Goal: Task Accomplishment & Management: Manage account settings

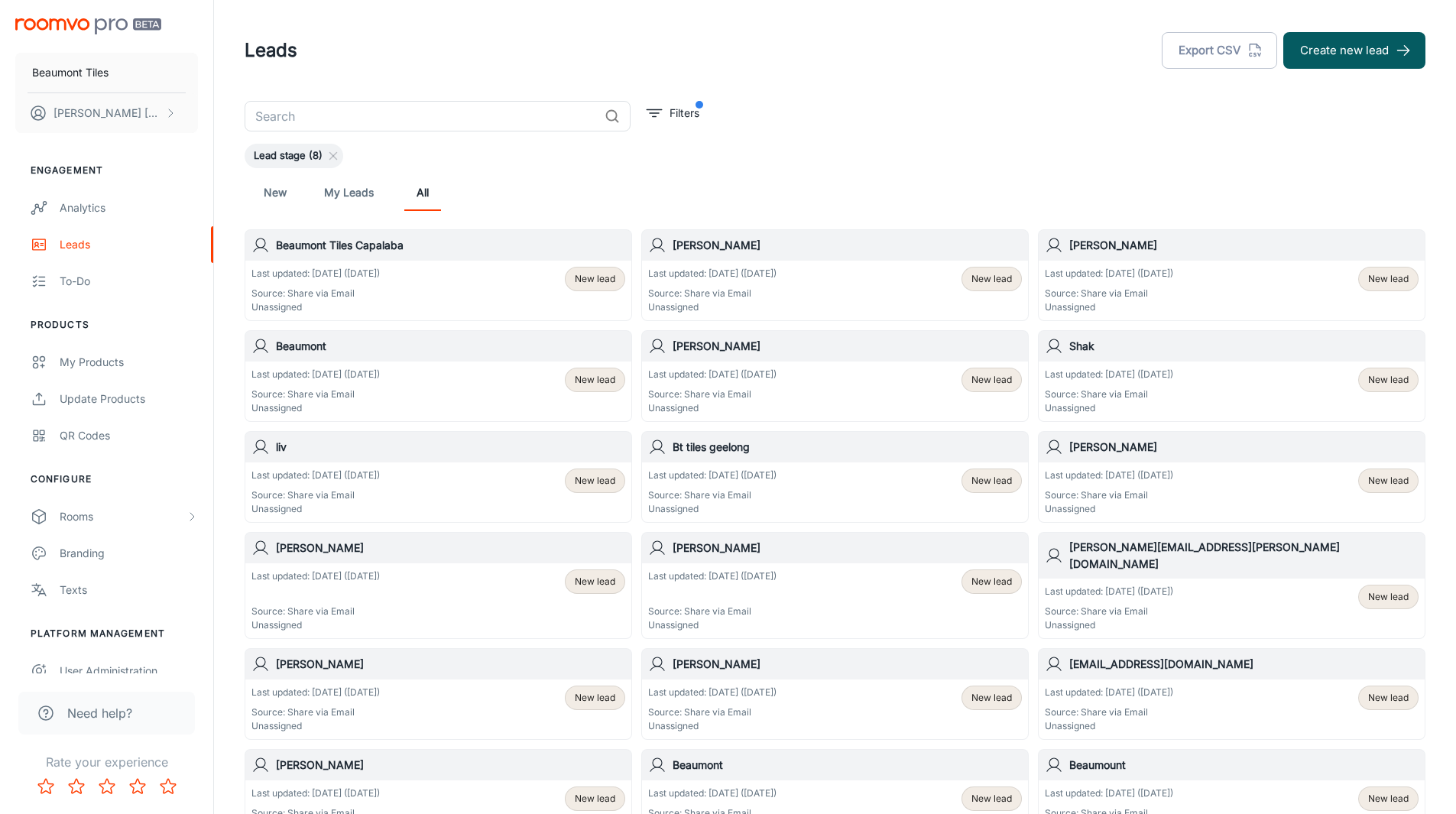
click at [329, 190] on link "My Leads" at bounding box center [349, 192] width 50 height 36
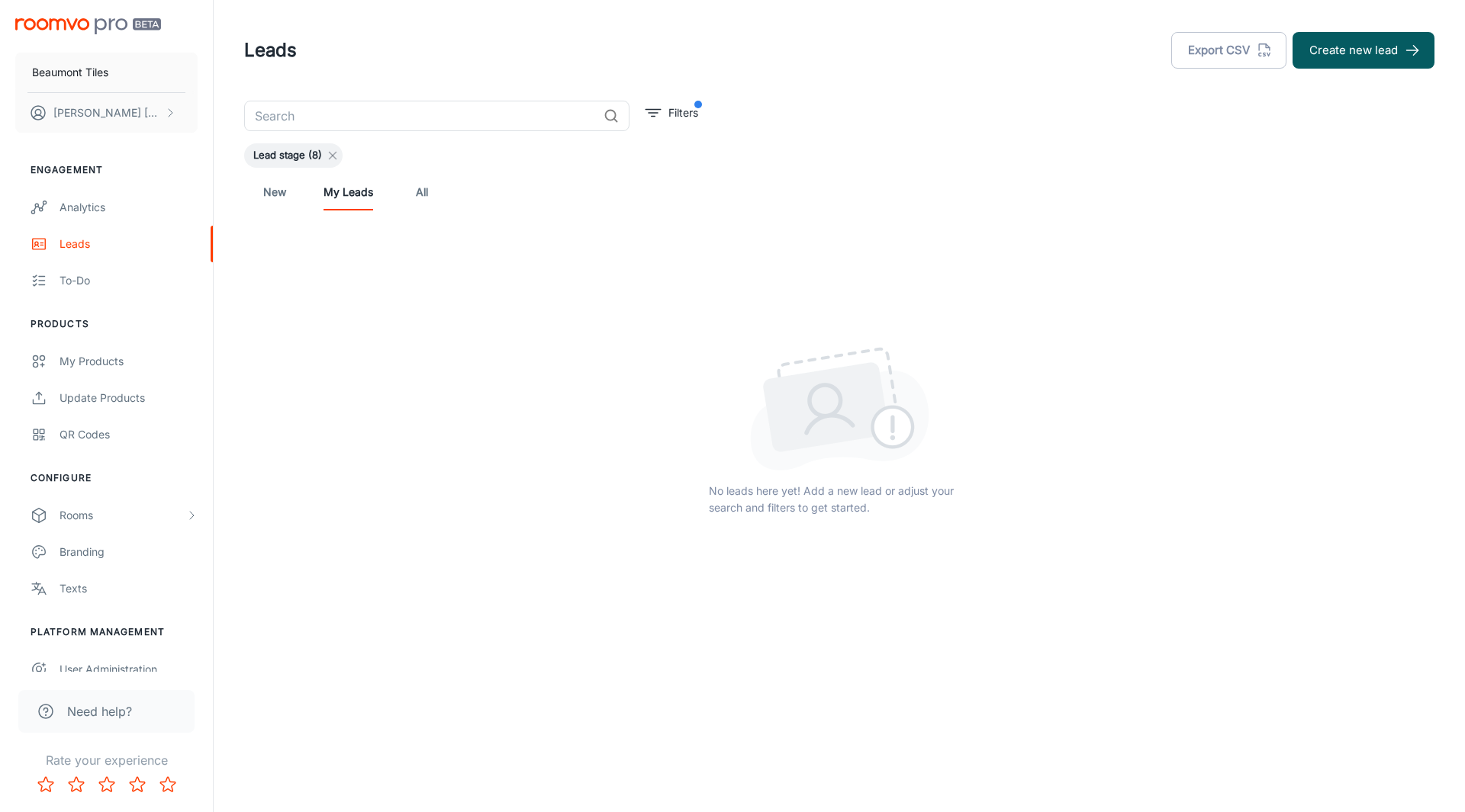
click at [332, 158] on icon at bounding box center [333, 155] width 12 height 12
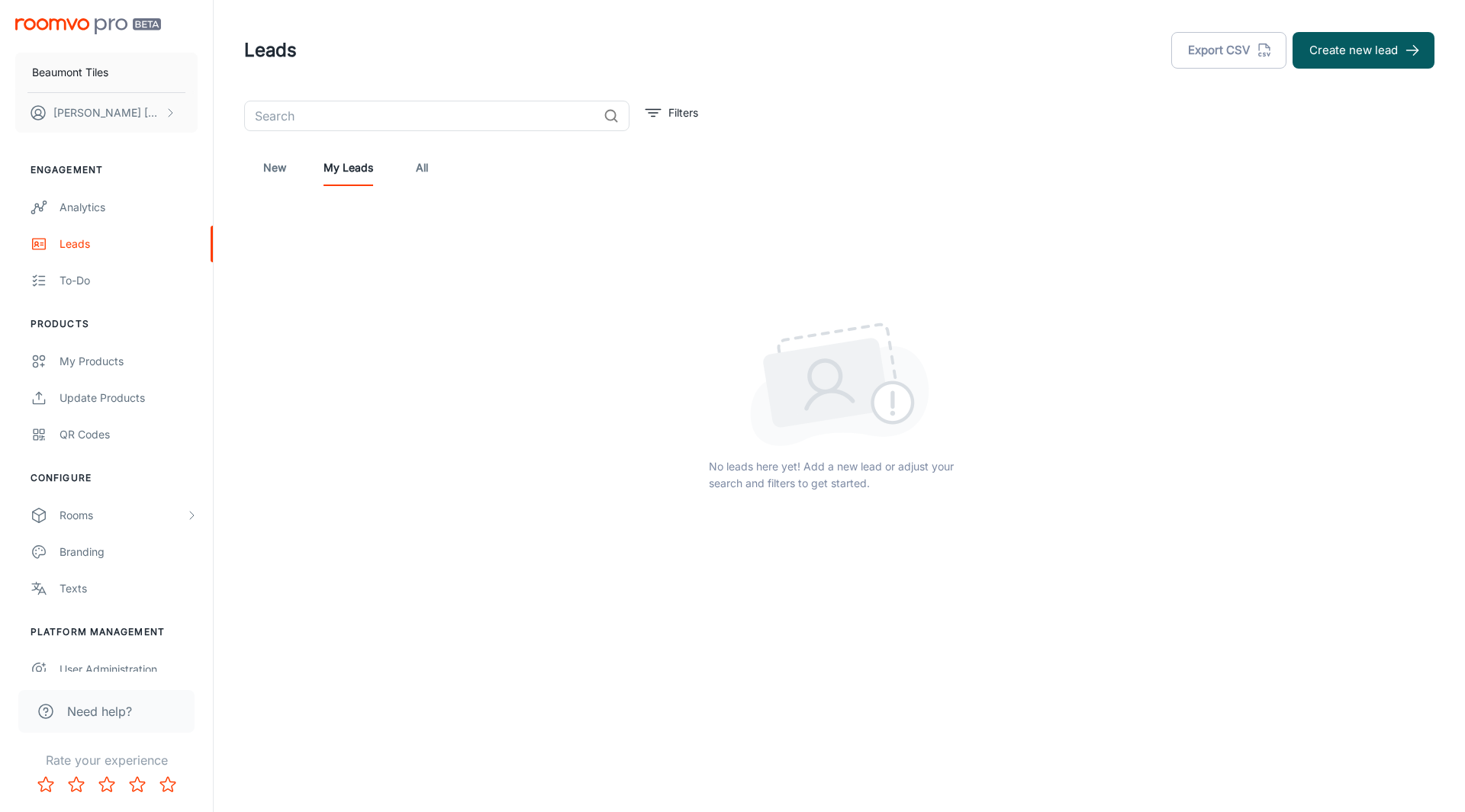
click at [275, 172] on link "New" at bounding box center [274, 167] width 36 height 36
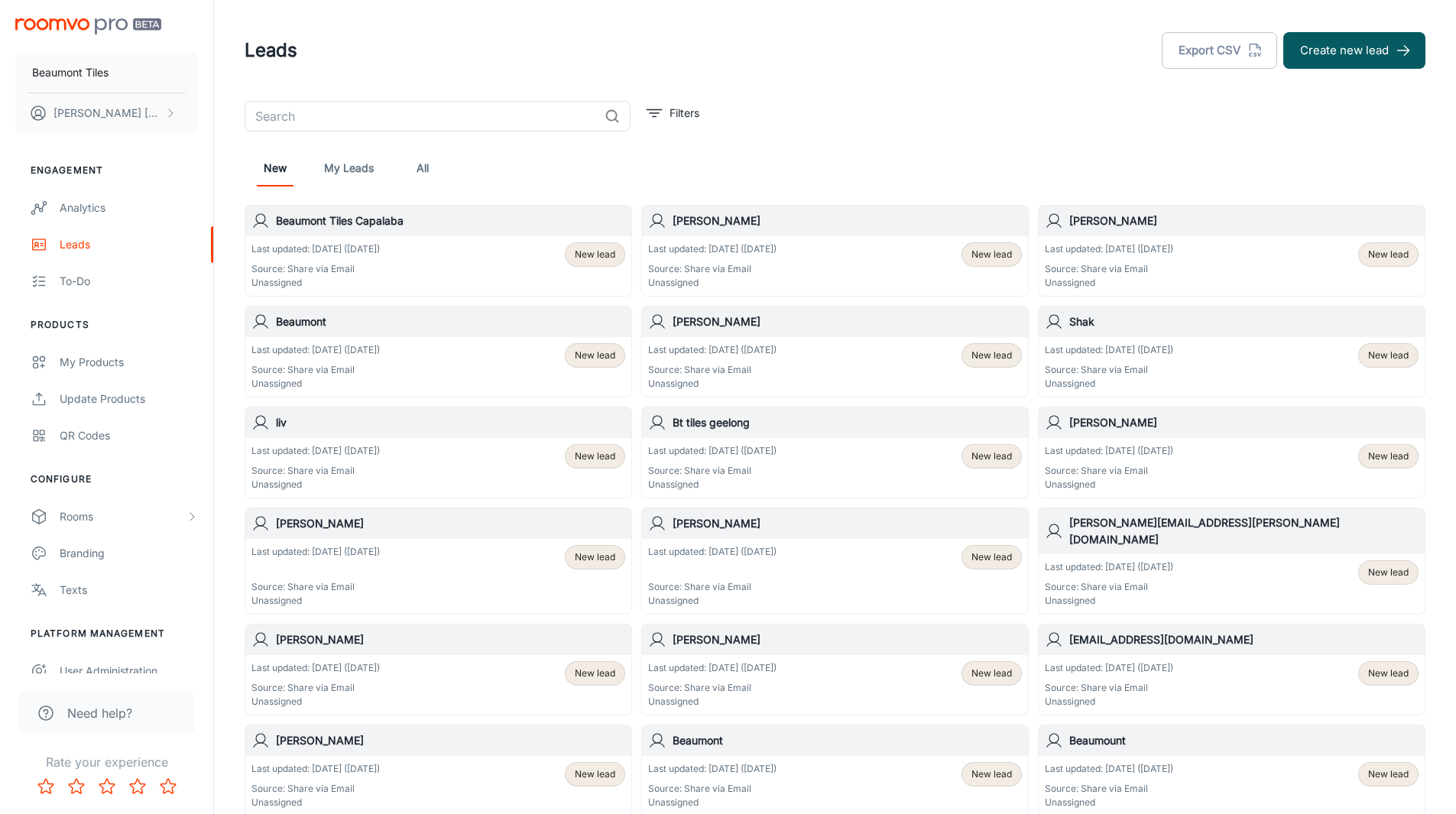
click at [274, 162] on link "New" at bounding box center [275, 168] width 36 height 36
click at [413, 167] on link "All" at bounding box center [422, 168] width 36 height 36
click at [657, 89] on header "Leads Export CSV Create new lead" at bounding box center [834, 50] width 1217 height 101
click at [663, 102] on button "Filters" at bounding box center [673, 113] width 60 height 25
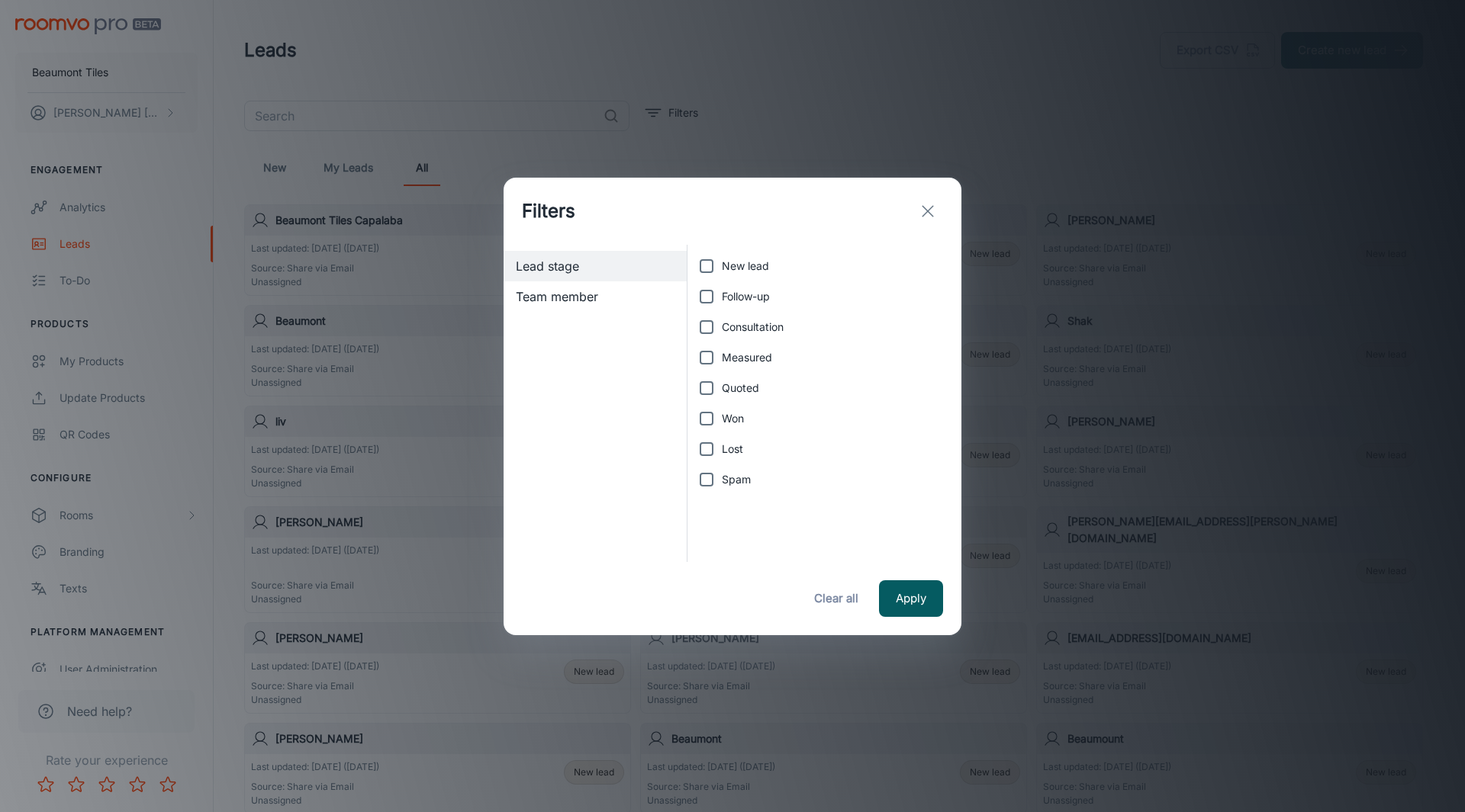
click at [554, 306] on div "Team member" at bounding box center [594, 296] width 183 height 30
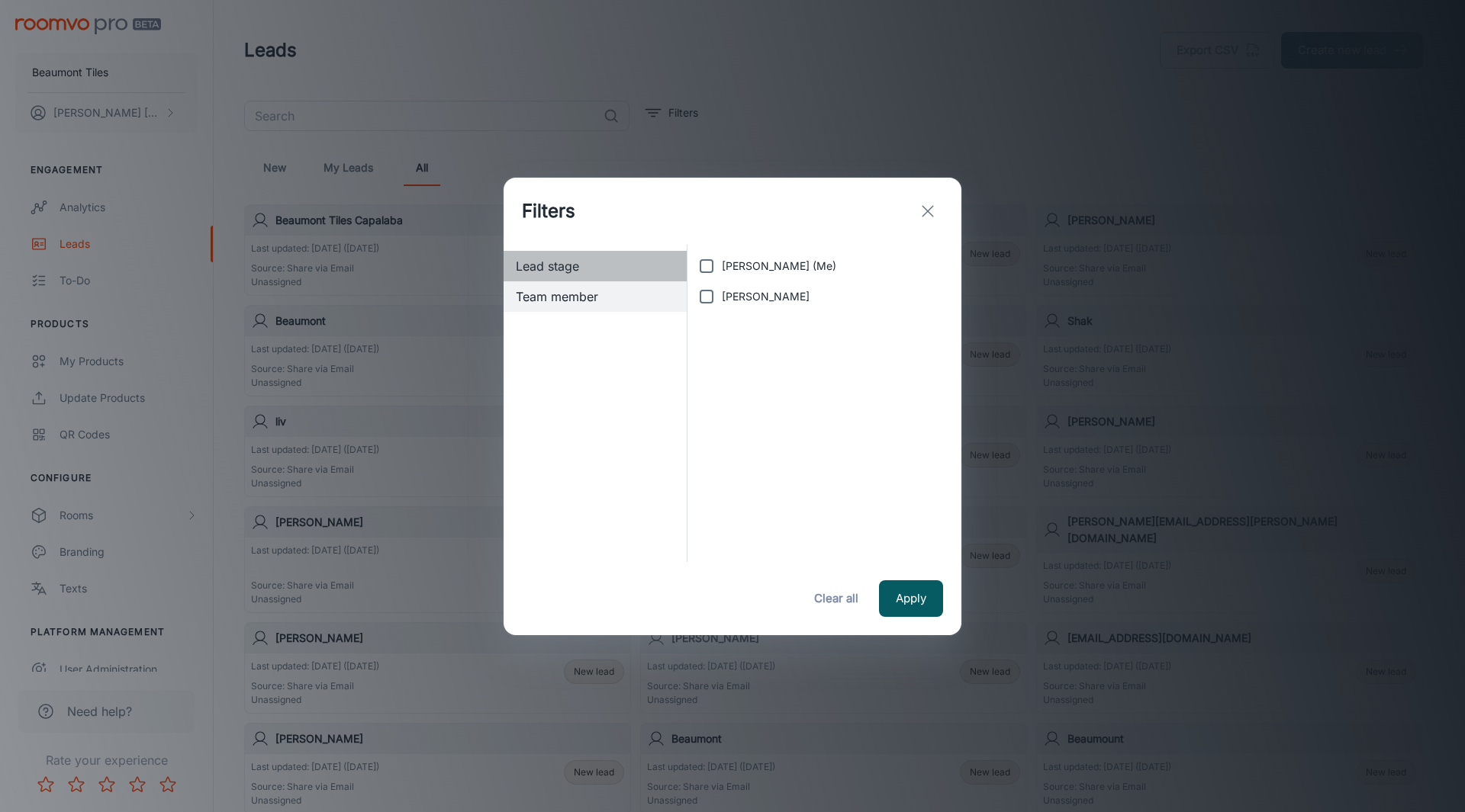
click at [568, 263] on span "Lead stage" at bounding box center [595, 266] width 159 height 19
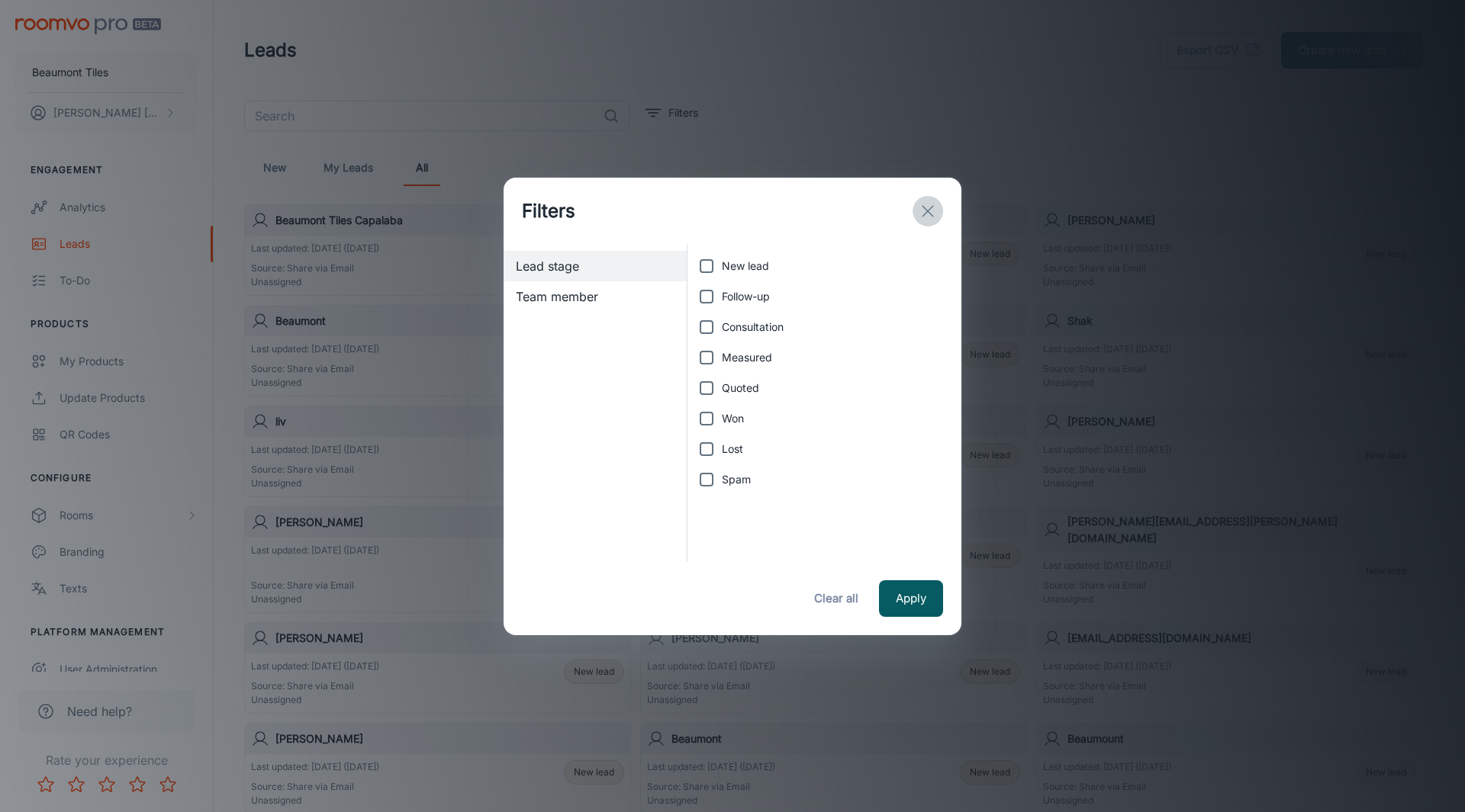
click at [924, 218] on icon "exit" at bounding box center [928, 211] width 19 height 19
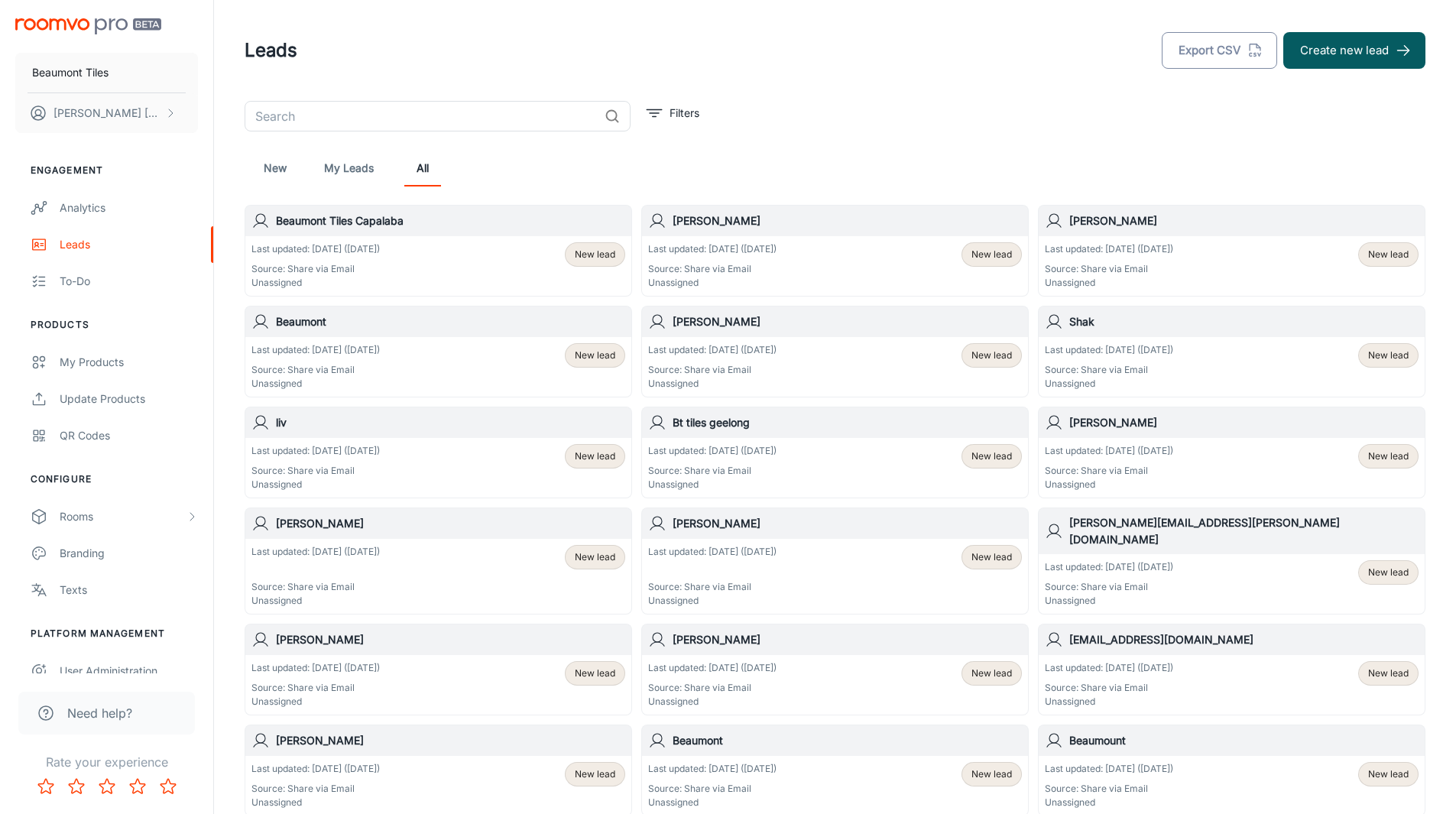
click at [1226, 48] on button "Export CSV" at bounding box center [1219, 50] width 115 height 36
